Goal: Task Accomplishment & Management: Use online tool/utility

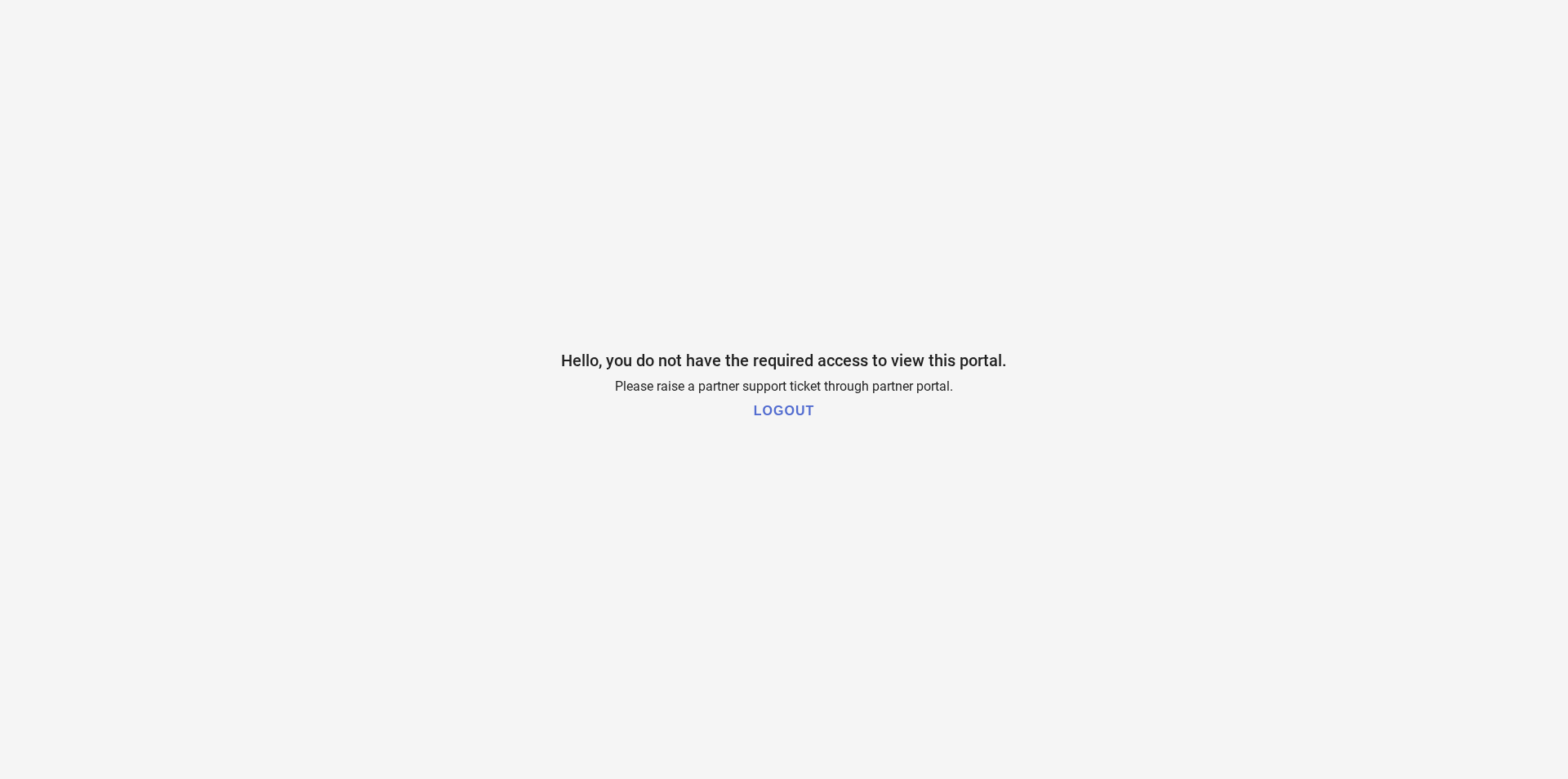
click at [785, 412] on h1 "LOGOUT" at bounding box center [783, 411] width 60 height 14
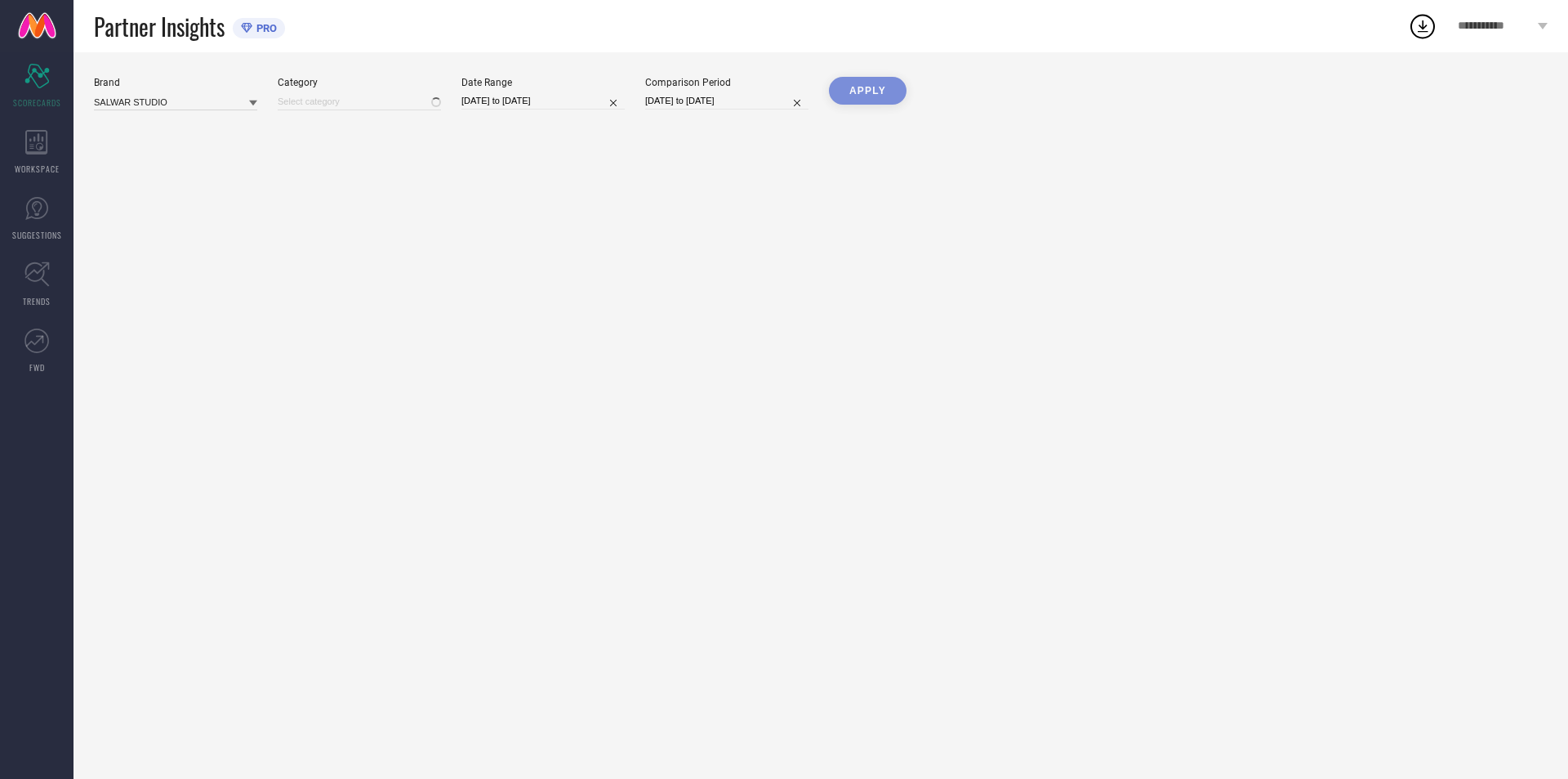
type input "All"
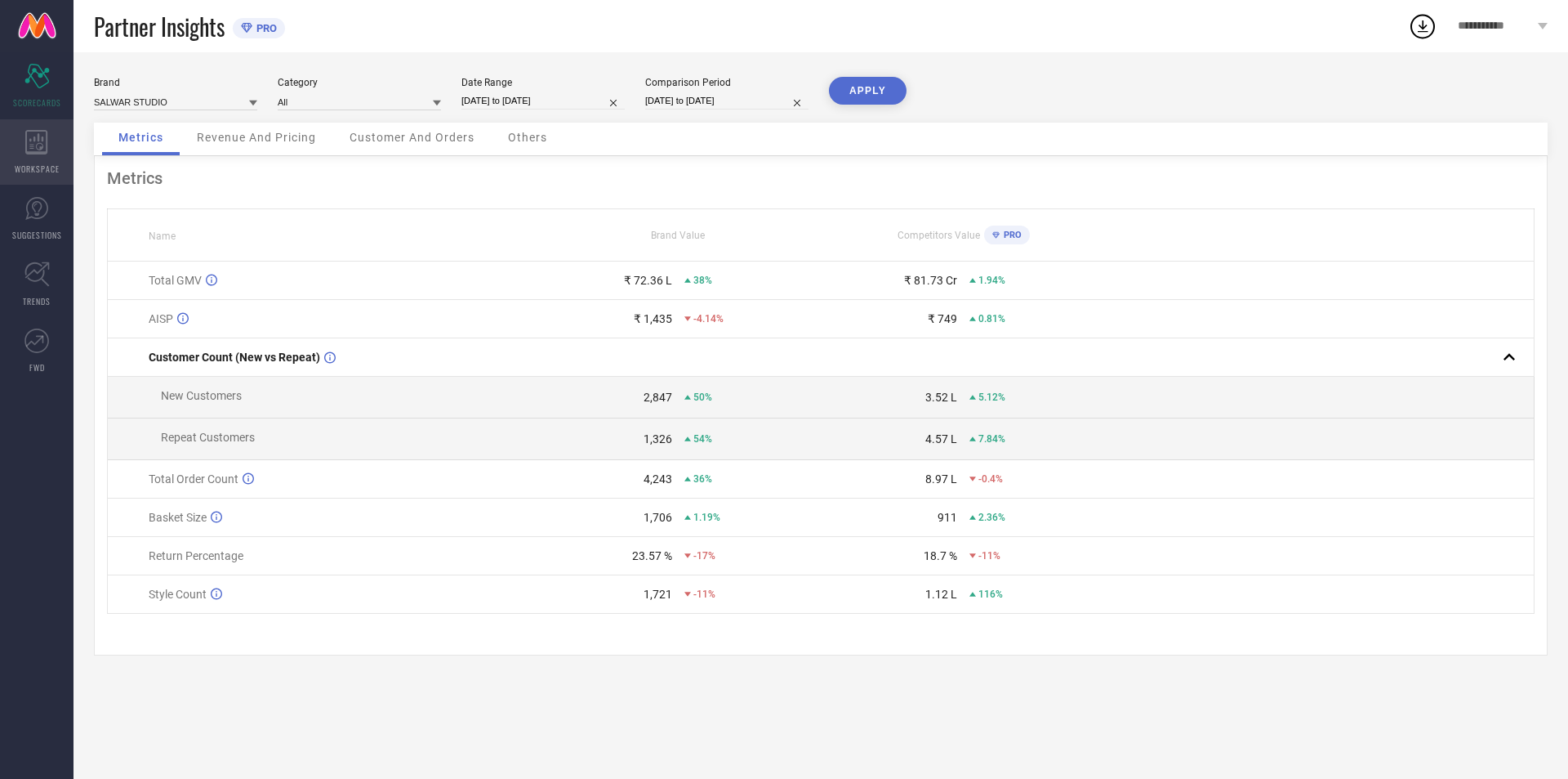
click at [39, 151] on icon at bounding box center [36, 142] width 23 height 24
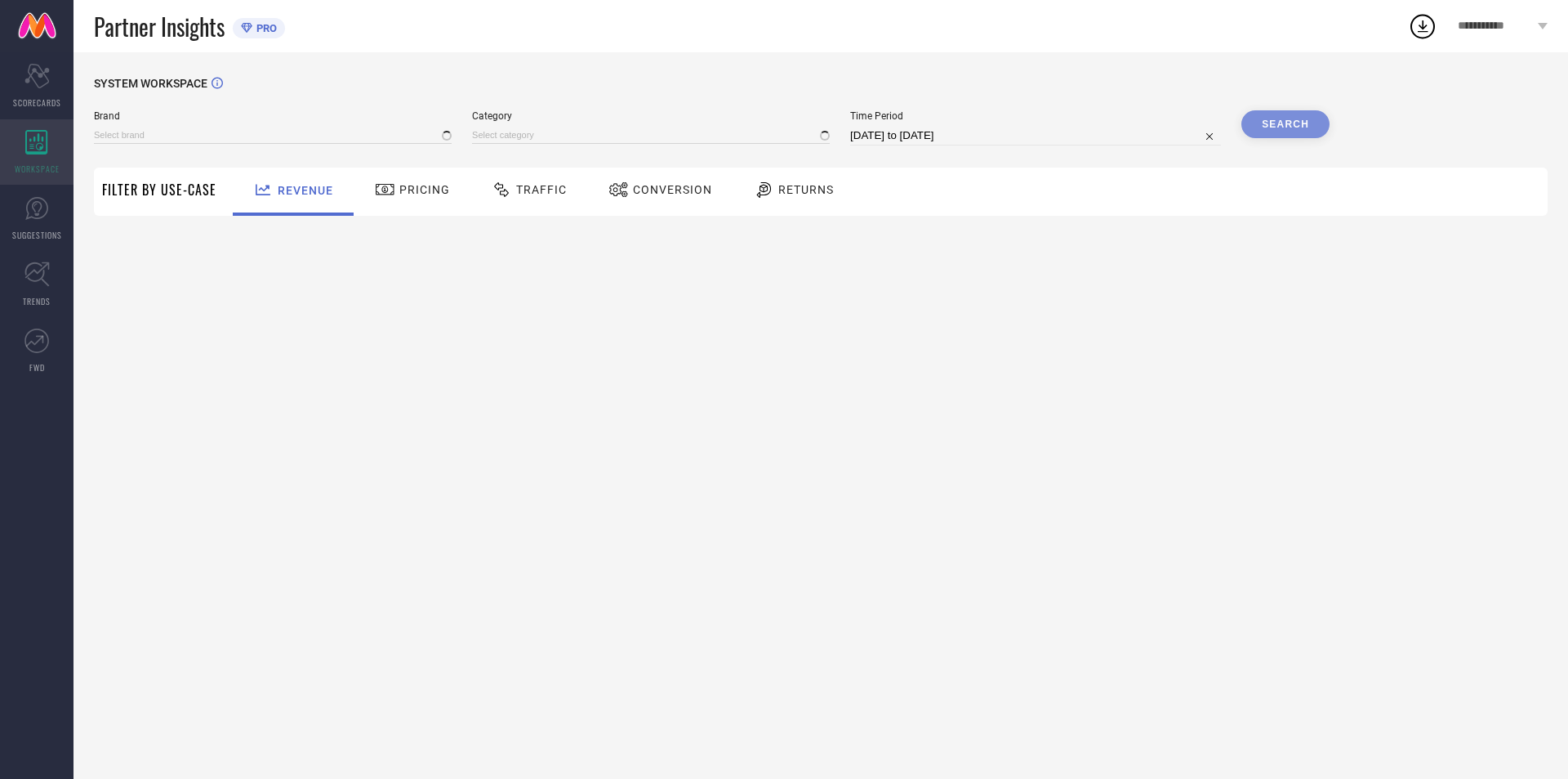
type input "SALWAR STUDIO"
type input "All"
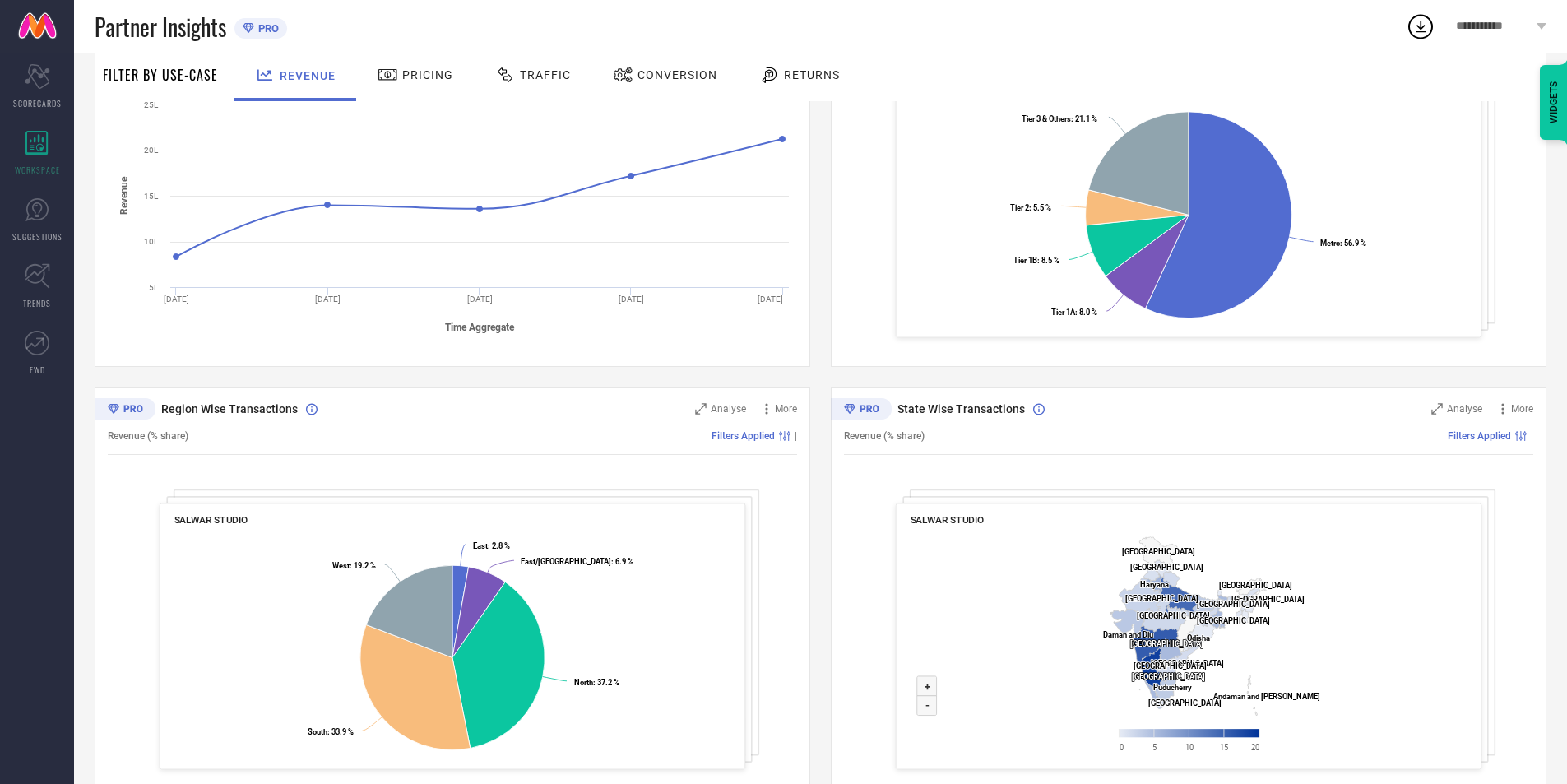
scroll to position [368, 0]
